Goal: Task Accomplishment & Management: Manage account settings

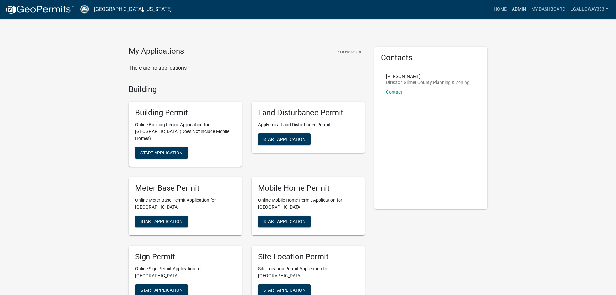
click at [522, 7] on link "Admin" at bounding box center [518, 9] width 19 height 12
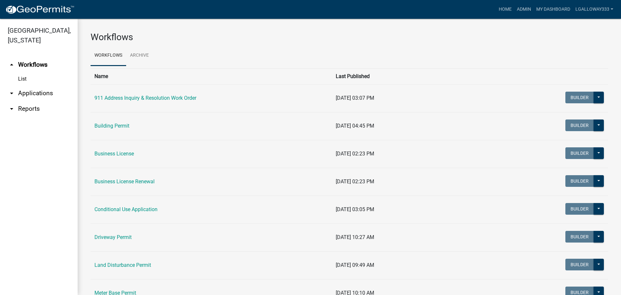
click at [37, 92] on link "arrow_drop_down Applications" at bounding box center [39, 93] width 78 height 16
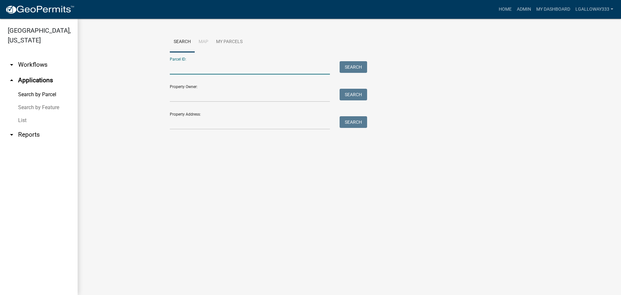
click at [217, 68] on input "Parcel ID:" at bounding box center [250, 67] width 160 height 13
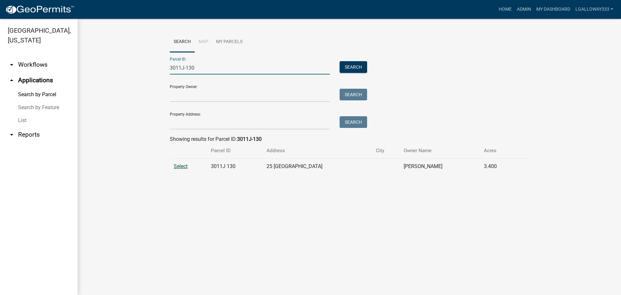
type input "3011J-130"
click at [178, 168] on span "Select" at bounding box center [181, 166] width 14 height 6
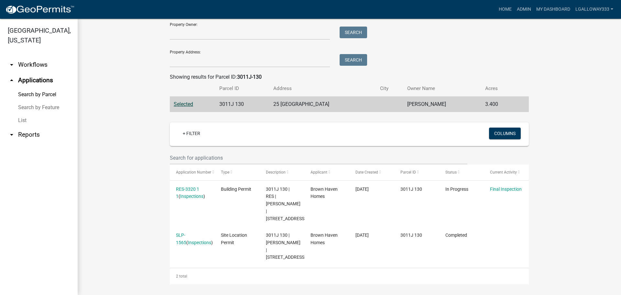
scroll to position [65, 0]
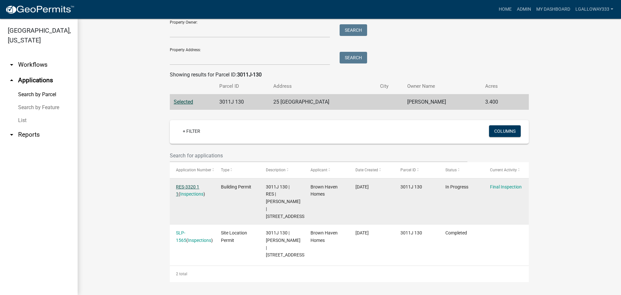
click at [193, 187] on link "RES-3320 1 1" at bounding box center [187, 190] width 23 height 13
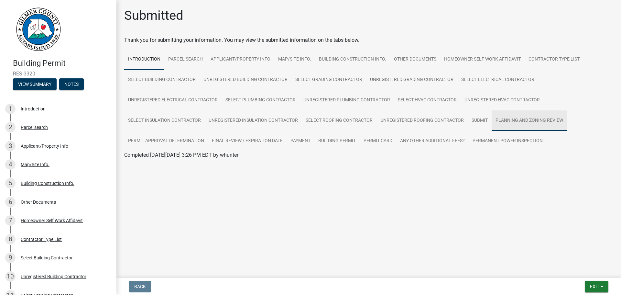
click at [530, 115] on link "Planning and Zoning Review" at bounding box center [529, 120] width 75 height 21
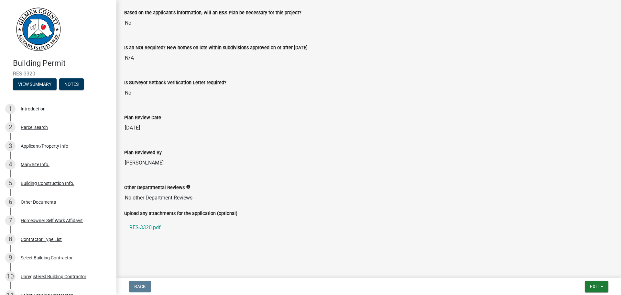
scroll to position [1412, 0]
click at [145, 224] on link "RES-3320.pdf" at bounding box center [368, 227] width 489 height 16
